Goal: Find specific fact: Find specific fact

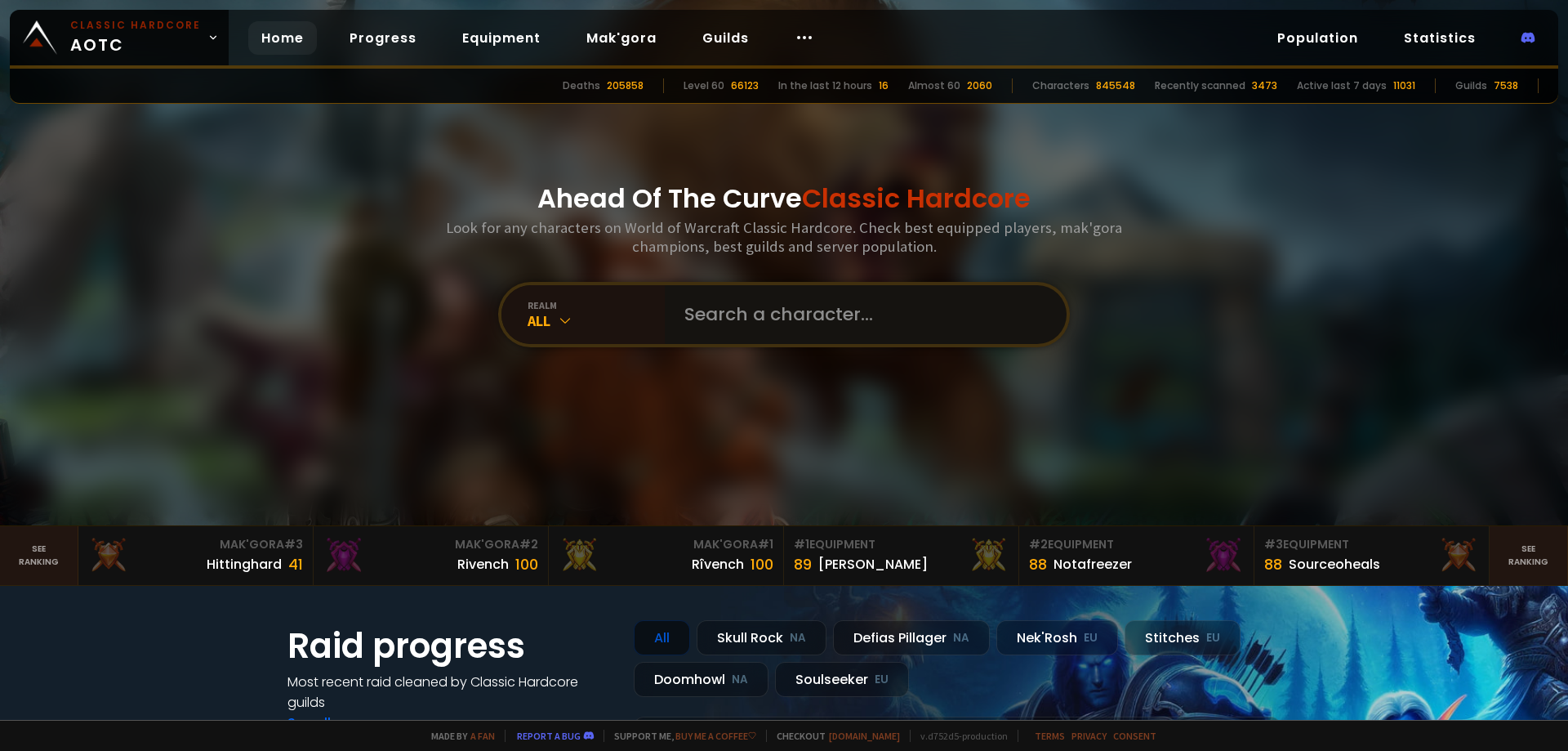
click at [772, 309] on input "text" at bounding box center [861, 314] width 372 height 59
paste input "hemafury"
type input "hemafury"
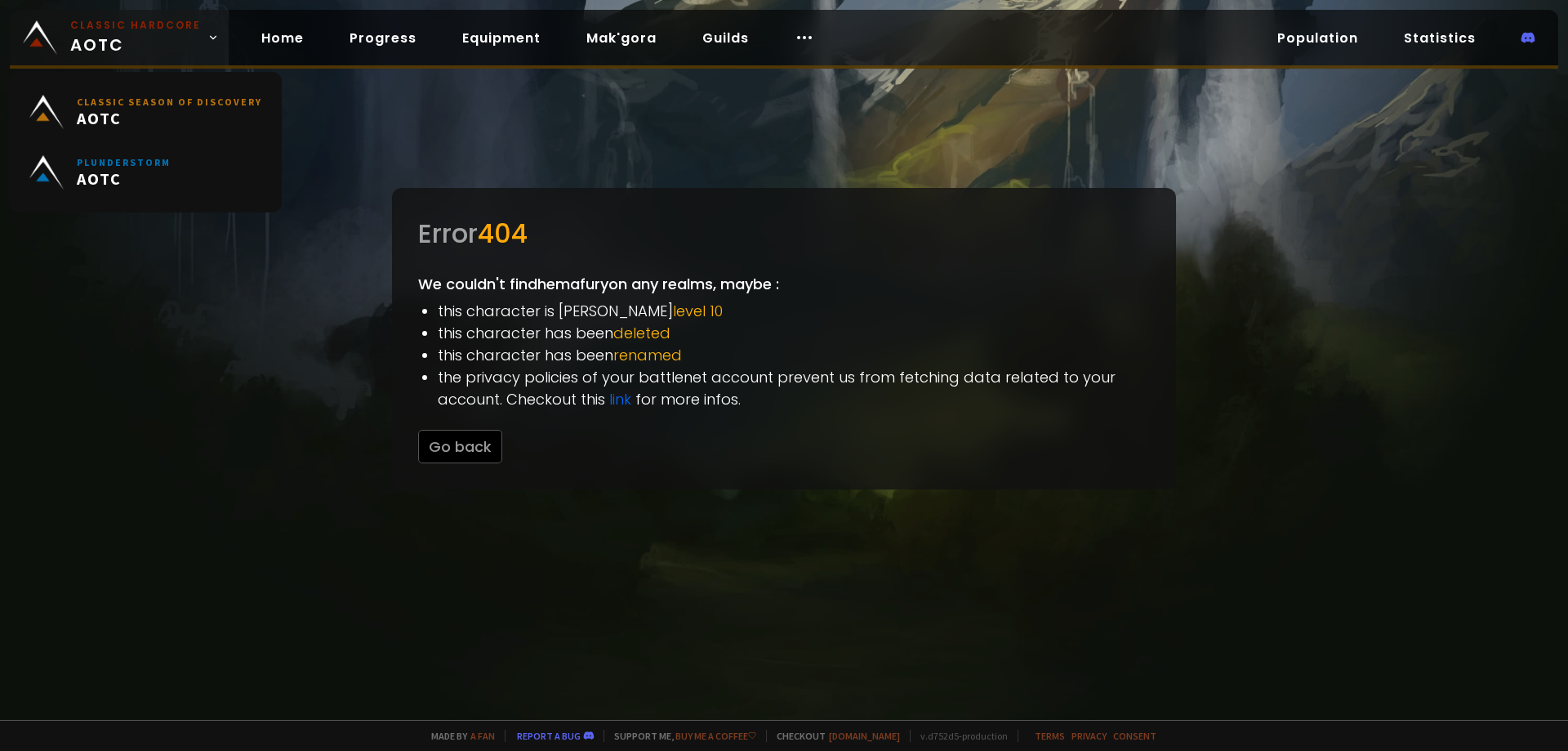
click at [175, 53] on span "Classic Hardcore AOTC" at bounding box center [136, 37] width 131 height 39
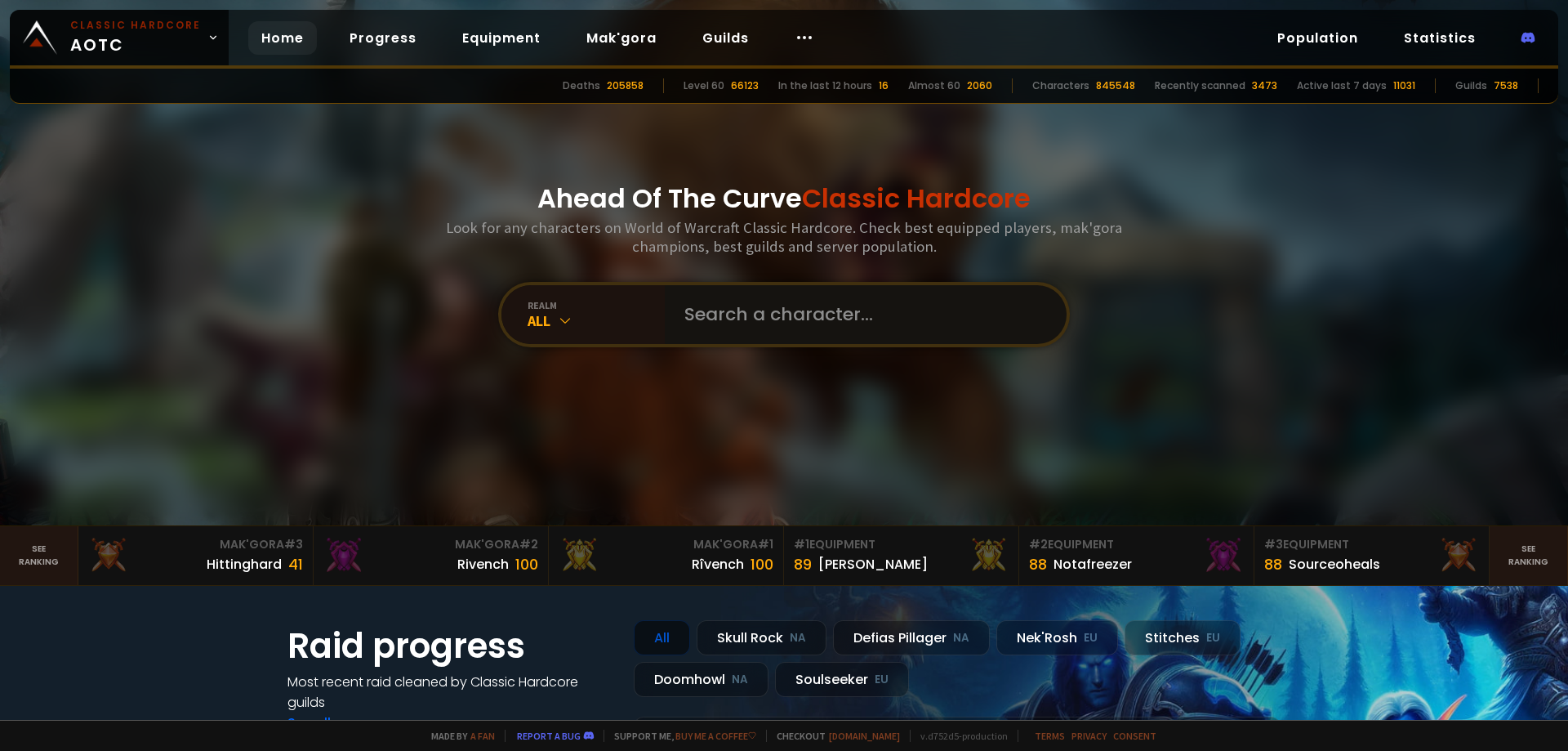
click at [792, 339] on input "text" at bounding box center [861, 314] width 372 height 59
paste input "hemafury"
type input "hemafury"
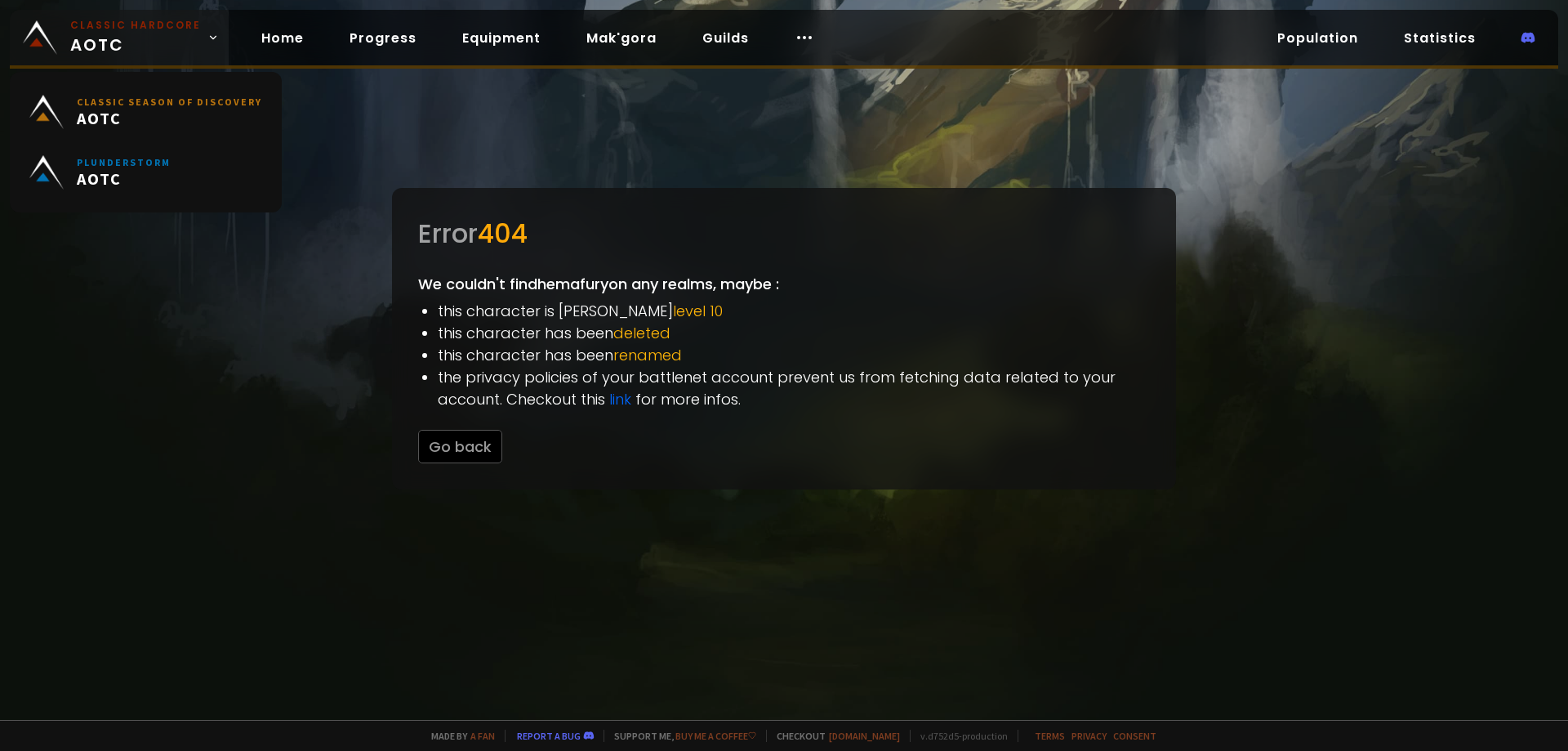
click at [159, 46] on span "Classic Hardcore AOTC" at bounding box center [136, 37] width 131 height 39
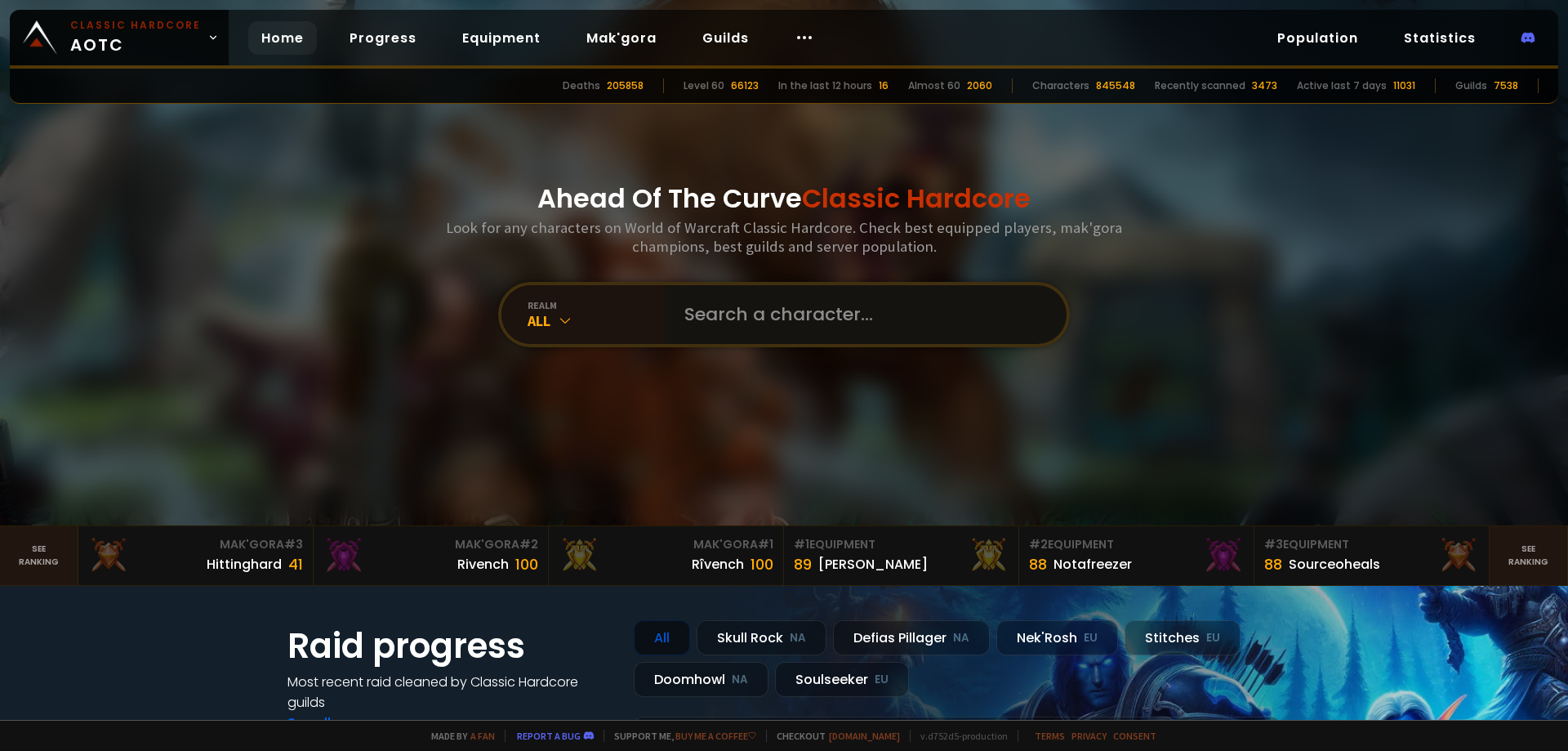
click at [758, 292] on input "text" at bounding box center [861, 314] width 372 height 59
paste input "Hemafury"
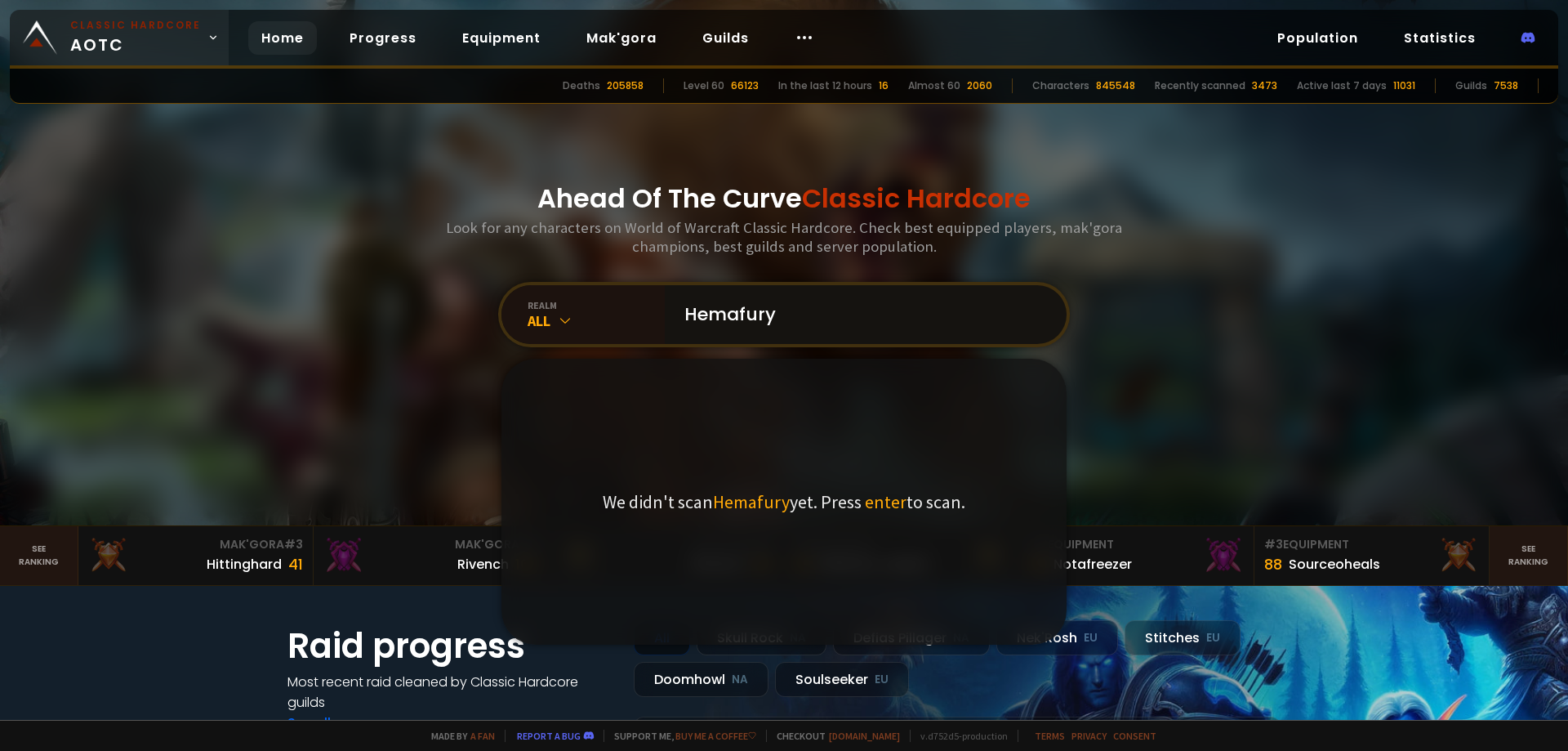
type input "Hemafury"
click at [814, 329] on input "Hemafury" at bounding box center [861, 314] width 372 height 59
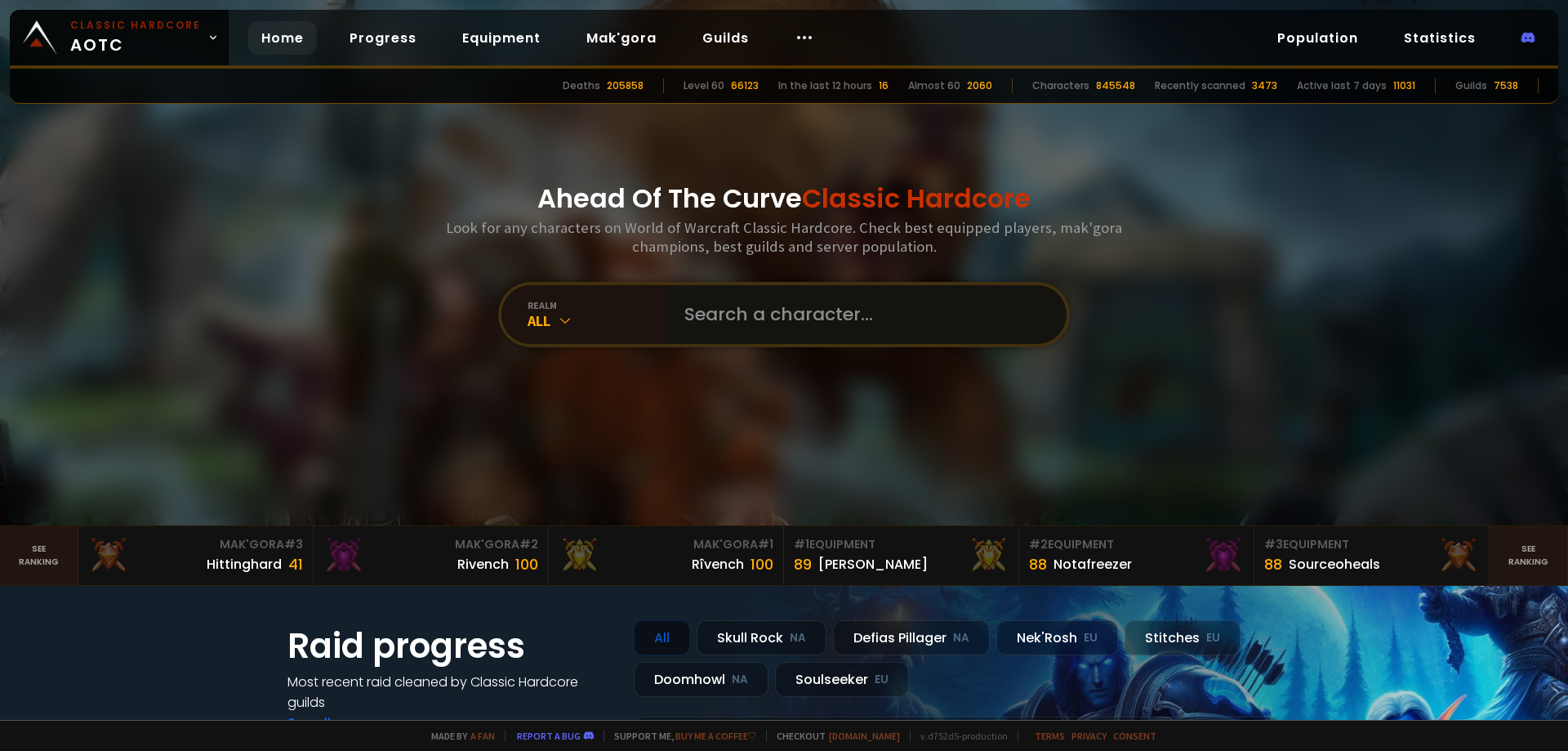
click at [775, 314] on input "text" at bounding box center [861, 314] width 372 height 59
paste input "Hemafury"
type input "Hemafury"
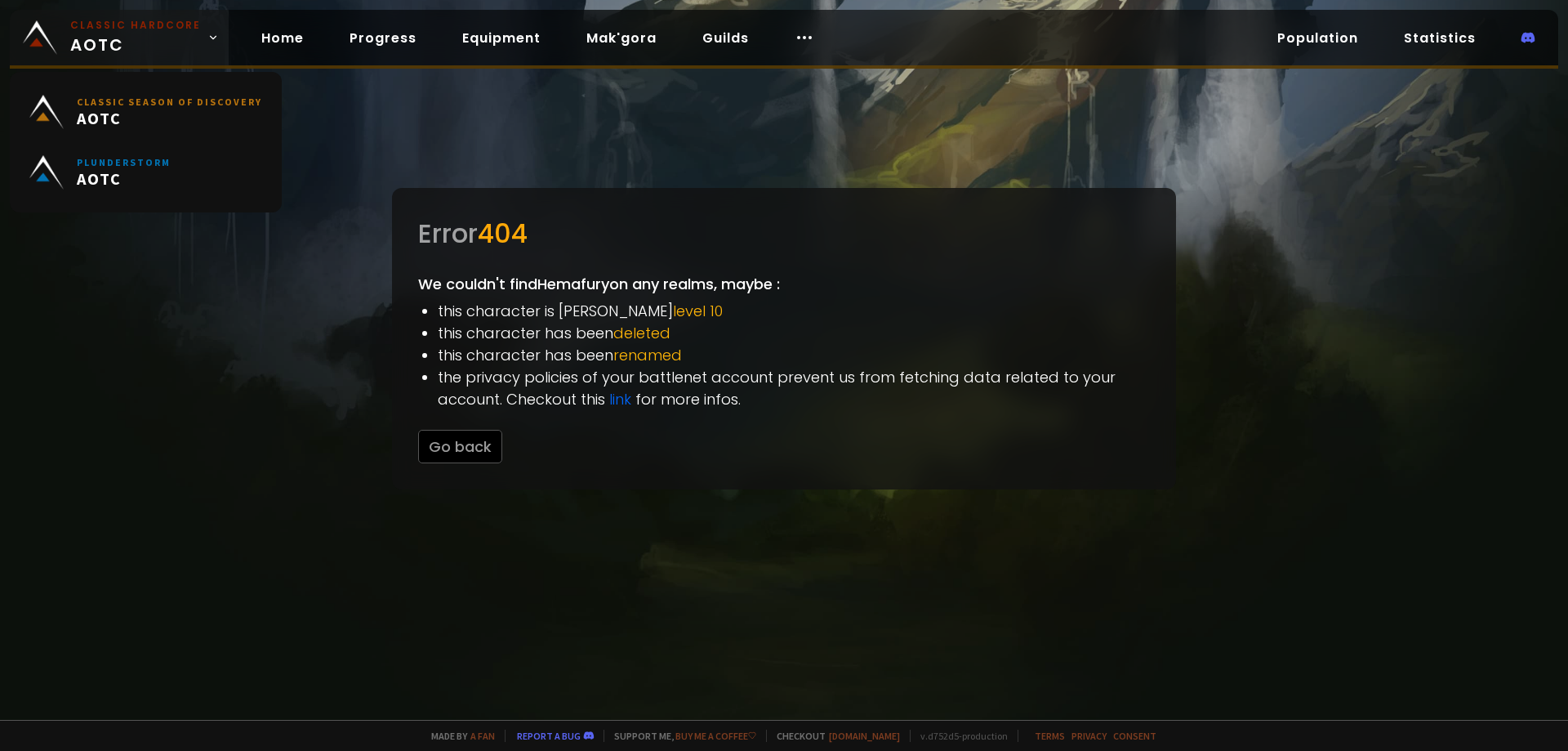
click at [116, 44] on span "Classic Hardcore AOTC" at bounding box center [136, 37] width 131 height 39
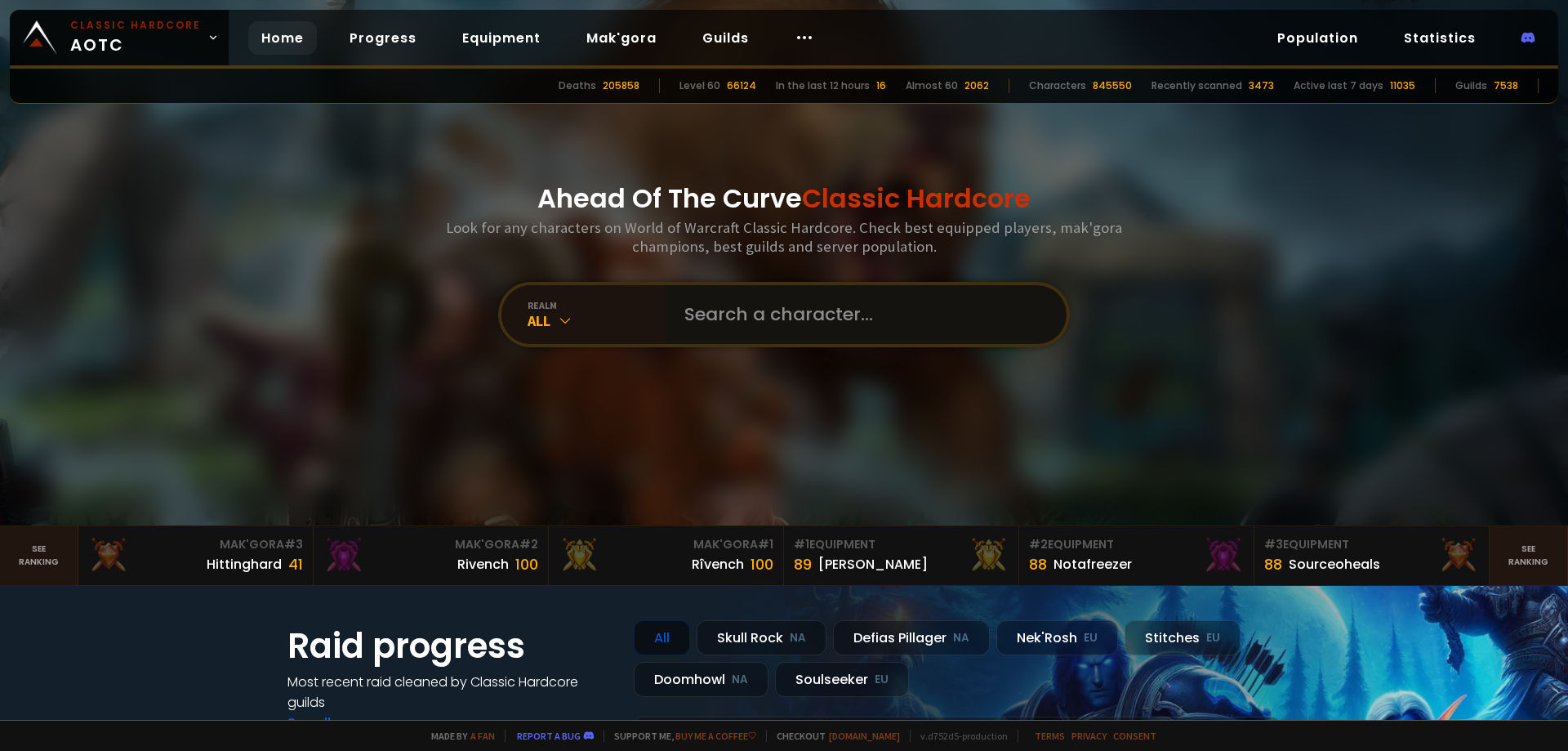
click at [769, 307] on input "text" at bounding box center [861, 314] width 372 height 59
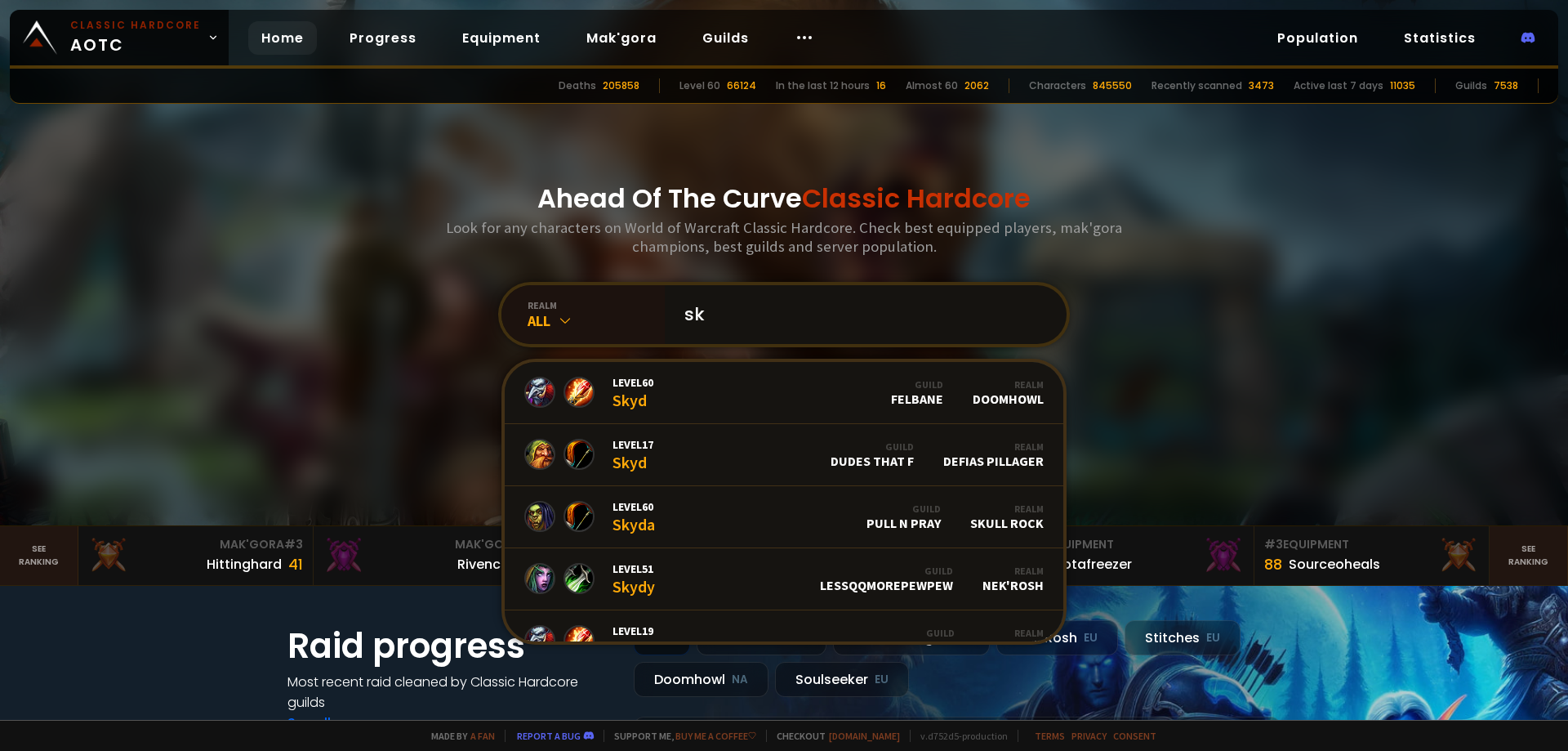
type input "s"
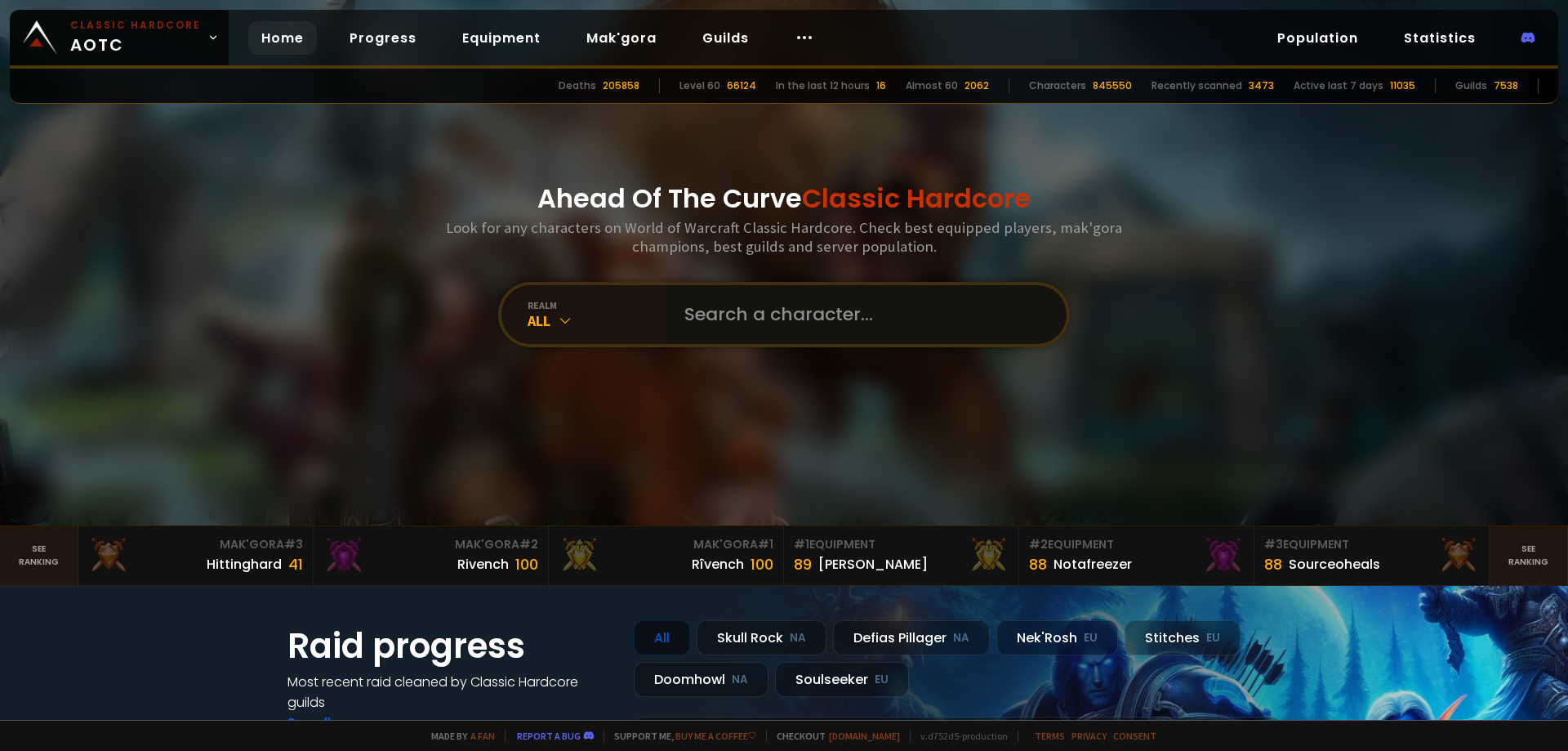
paste input "Hemafury"
type input "Hemafury"
